Goal: Task Accomplishment & Management: Use online tool/utility

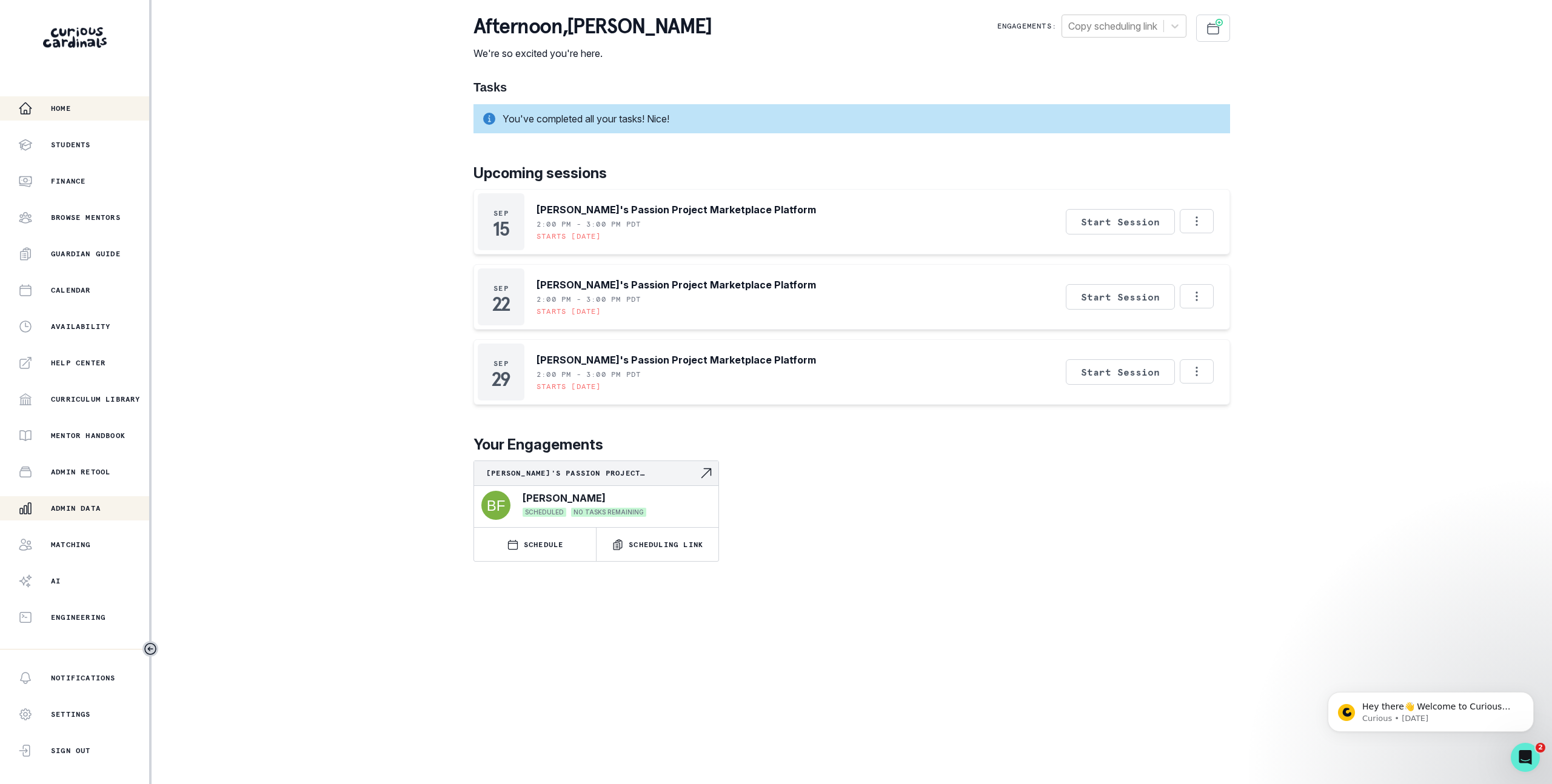
click at [88, 511] on p "Admin Data" at bounding box center [75, 508] width 49 height 10
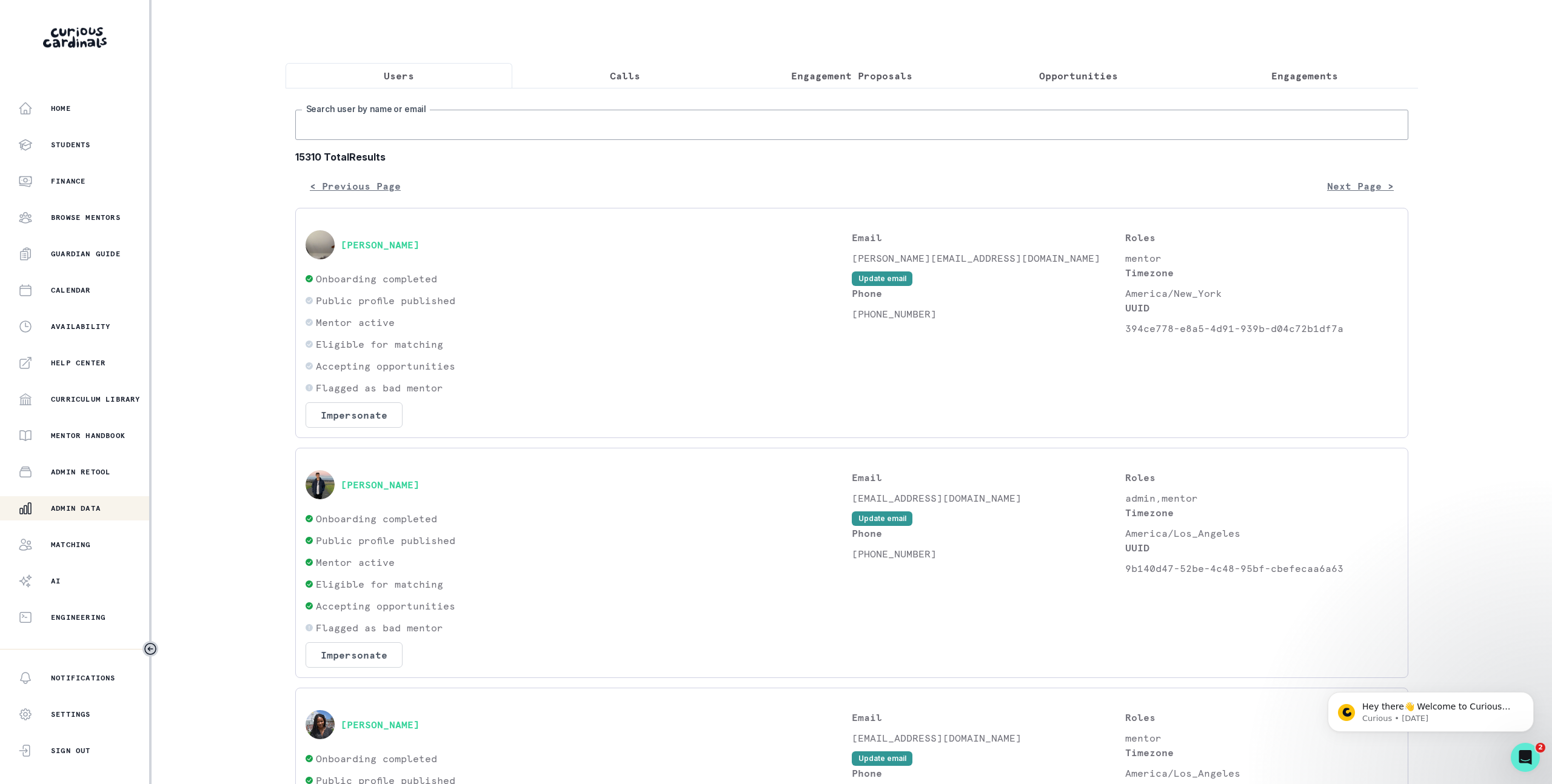
click at [645, 121] on input "Search user by name or email" at bounding box center [852, 125] width 1113 height 30
paste input "[EMAIL_ADDRESS][DOMAIN_NAME]"
type input "[EMAIL_ADDRESS][DOMAIN_NAME]"
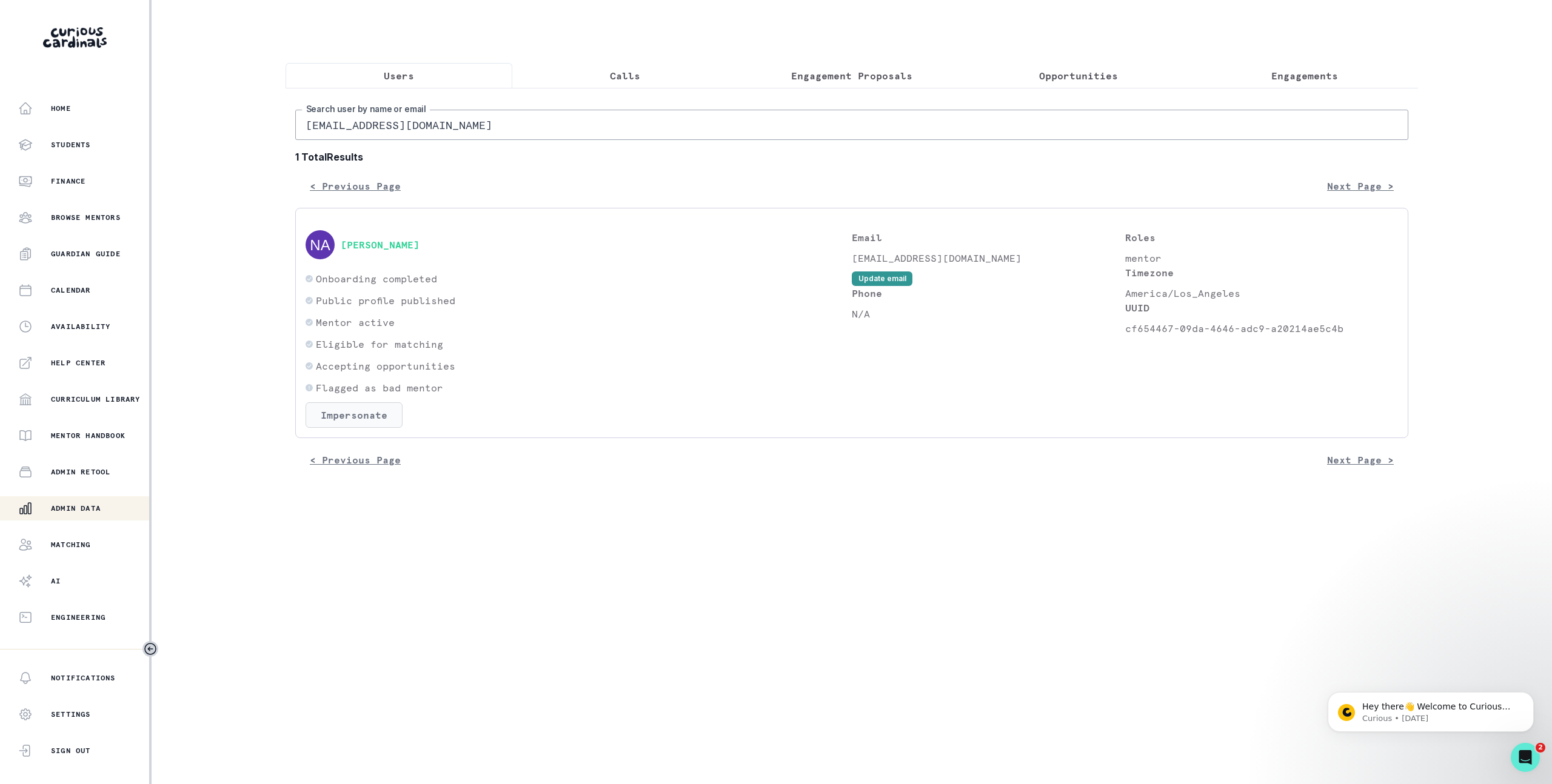
click at [354, 428] on button "Impersonate" at bounding box center [354, 415] width 97 height 26
click at [401, 539] on button "Impersonate" at bounding box center [403, 538] width 80 height 24
